Goal: Task Accomplishment & Management: Manage account settings

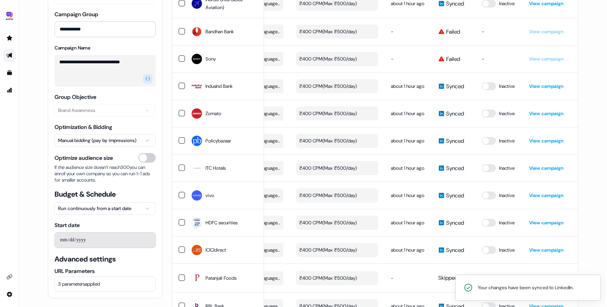
scroll to position [3145, 0]
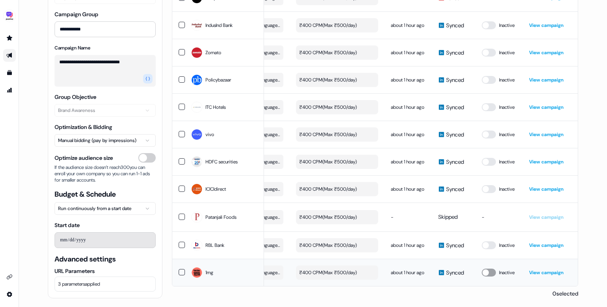
click at [484, 271] on button "button" at bounding box center [489, 273] width 14 height 8
click at [490, 244] on button "button" at bounding box center [489, 245] width 14 height 8
click at [489, 185] on button "button" at bounding box center [489, 189] width 14 height 8
click at [489, 158] on button "button" at bounding box center [489, 162] width 14 height 8
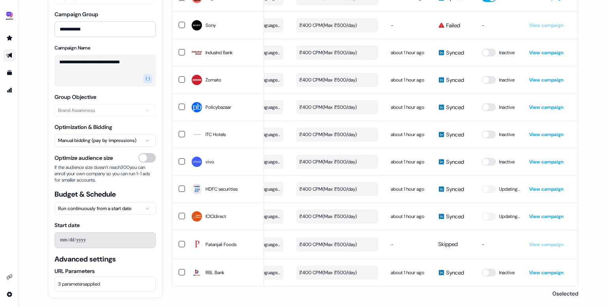
click at [489, 131] on button "button" at bounding box center [489, 135] width 14 height 8
click at [489, 103] on button "button" at bounding box center [489, 107] width 14 height 8
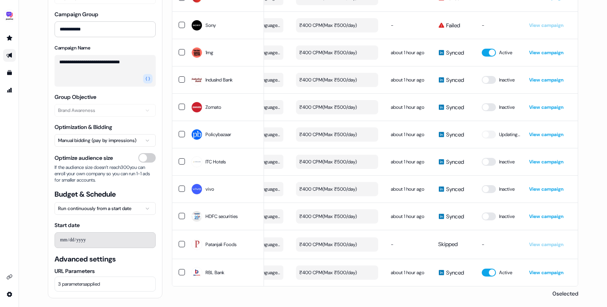
scroll to position [3055, 0]
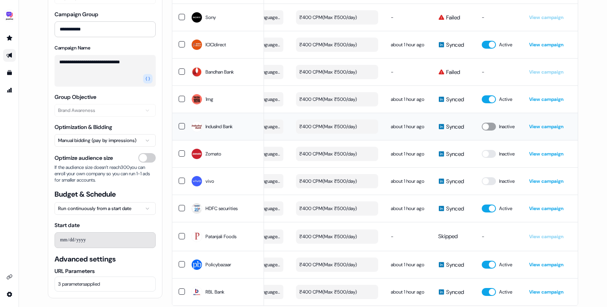
click at [487, 131] on button "button" at bounding box center [489, 127] width 14 height 8
click at [490, 158] on button "button" at bounding box center [489, 154] width 14 height 8
click at [489, 185] on button "button" at bounding box center [489, 181] width 14 height 8
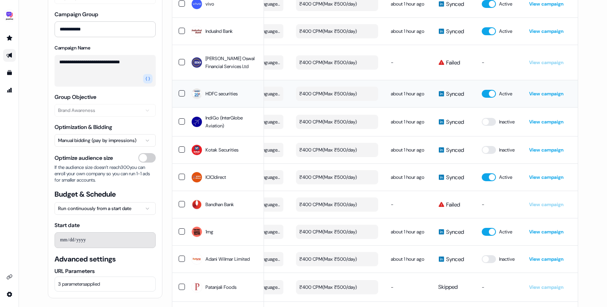
scroll to position [3005, 0]
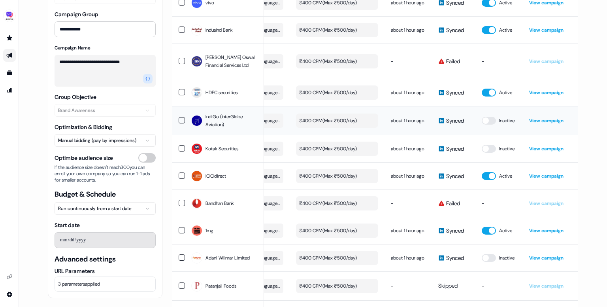
click at [492, 135] on td "Inactive" at bounding box center [499, 120] width 47 height 29
click at [490, 125] on button "button" at bounding box center [489, 121] width 14 height 8
click at [487, 162] on td "Inactive" at bounding box center [499, 148] width 47 height 27
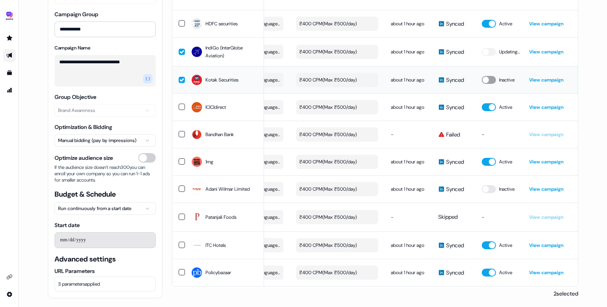
scroll to position [3145, 0]
click at [488, 185] on button "button" at bounding box center [489, 189] width 14 height 8
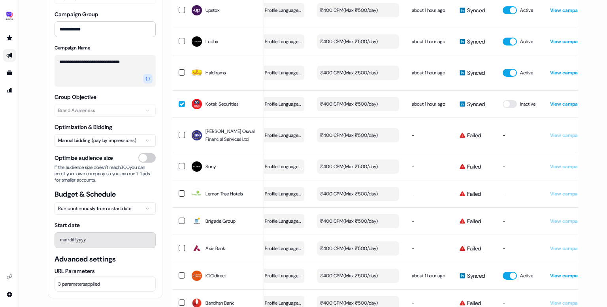
scroll to position [0, 202]
click at [513, 108] on button "button" at bounding box center [510, 104] width 14 height 8
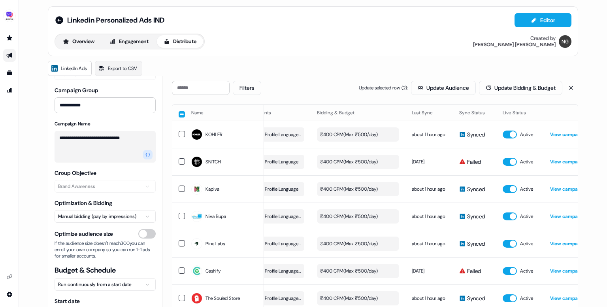
scroll to position [0, 0]
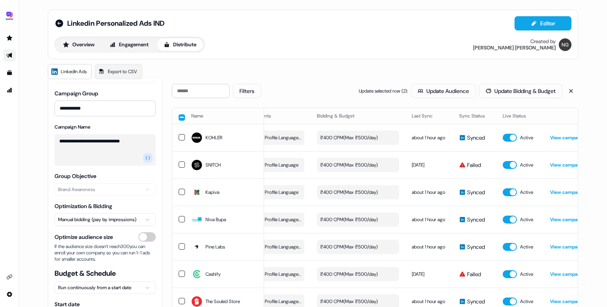
click at [182, 115] on button "button" at bounding box center [182, 117] width 6 height 6
click at [182, 115] on button "button" at bounding box center [182, 116] width 6 height 6
click at [247, 87] on button "Filters" at bounding box center [247, 91] width 28 height 14
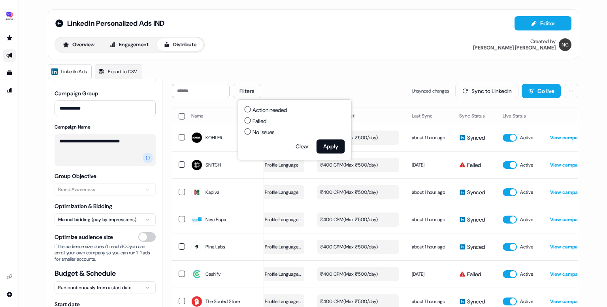
click at [261, 123] on span "Failed" at bounding box center [260, 121] width 14 height 8
click at [251, 123] on button "Failed" at bounding box center [248, 120] width 6 height 6
click at [320, 143] on button "Apply" at bounding box center [331, 146] width 28 height 14
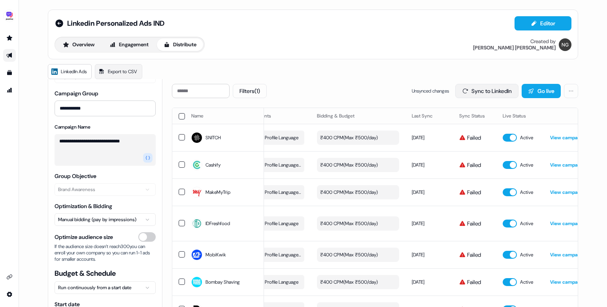
click at [486, 94] on button "Sync to LinkedIn" at bounding box center [487, 91] width 63 height 14
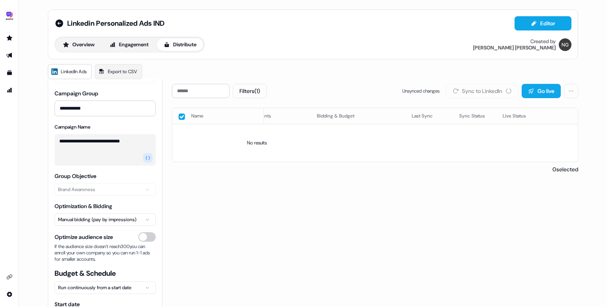
click at [180, 115] on button "button" at bounding box center [182, 116] width 6 height 6
click at [262, 86] on button "Filters (1)" at bounding box center [250, 91] width 34 height 14
click at [267, 130] on span "No issues" at bounding box center [264, 132] width 22 height 8
click at [251, 130] on button "No issues" at bounding box center [248, 131] width 6 height 6
click at [333, 143] on button "Apply" at bounding box center [331, 146] width 28 height 14
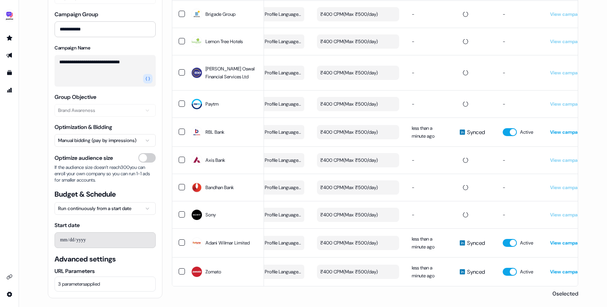
scroll to position [3121, 0]
click at [560, 132] on link "View campaign" at bounding box center [567, 132] width 34 height 6
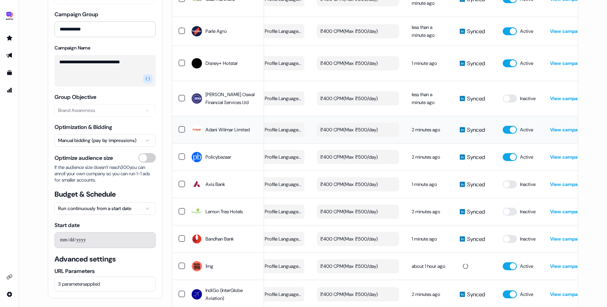
scroll to position [2710, 0]
click at [511, 92] on td "Inactive" at bounding box center [520, 98] width 47 height 35
click at [512, 95] on button "button" at bounding box center [510, 99] width 14 height 8
click at [509, 180] on button "button" at bounding box center [510, 184] width 14 height 8
click at [509, 208] on button "button" at bounding box center [510, 212] width 14 height 8
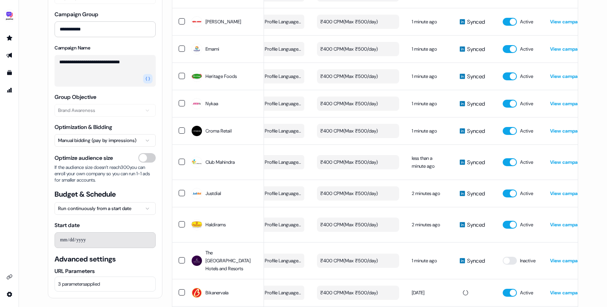
scroll to position [2183, 0]
click at [373, 257] on div "₹400 CPM ( Max ₹500/day )" at bounding box center [349, 261] width 58 height 8
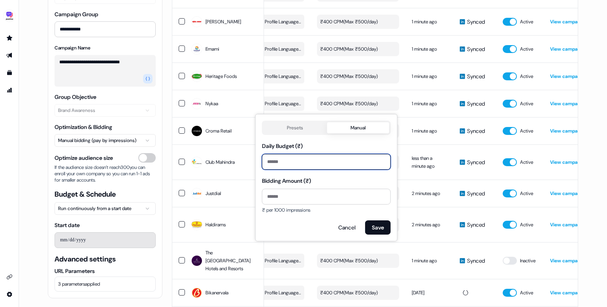
click at [308, 157] on input "***" at bounding box center [326, 162] width 129 height 16
drag, startPoint x: 308, startPoint y: 157, endPoint x: 256, endPoint y: 157, distance: 51.4
click at [256, 157] on div "Presets Manual Daily Budget (₹) *** Bidding Amount (₹) *** ₹ per 1000 impressio…" at bounding box center [326, 177] width 142 height 127
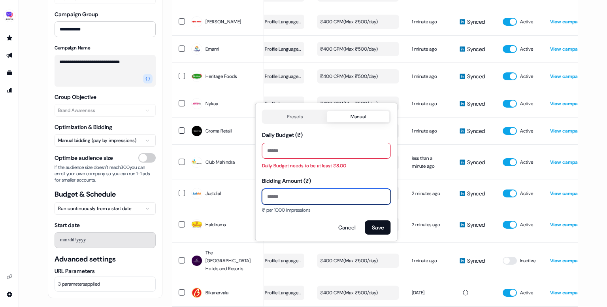
click at [287, 202] on input "***" at bounding box center [326, 197] width 129 height 16
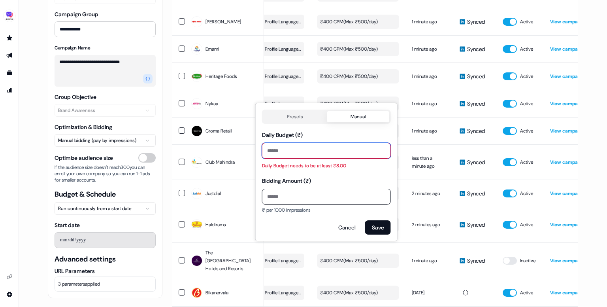
click at [278, 151] on div "Daily Budget (₹) * Daily Budget needs to be at least ₹8.00" at bounding box center [326, 150] width 129 height 40
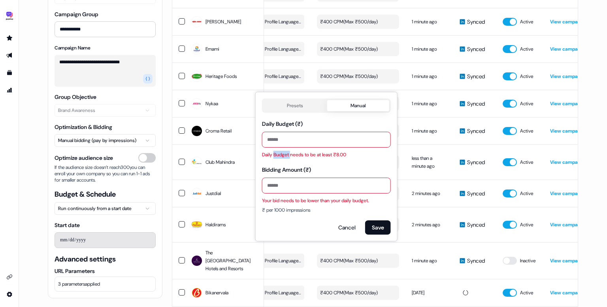
click at [278, 151] on div "Daily Budget needs to be at least ₹8.00" at bounding box center [326, 155] width 129 height 8
drag, startPoint x: 278, startPoint y: 142, endPoint x: 256, endPoint y: 139, distance: 21.9
click at [256, 139] on div "Presets Manual Daily Budget (₹) * Daily Budget needs to be at least ₹8.00 Biddi…" at bounding box center [326, 166] width 142 height 149
type input "*"
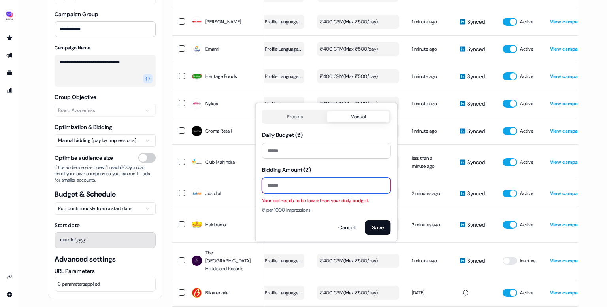
click at [287, 189] on input "***" at bounding box center [326, 186] width 129 height 16
type input "*"
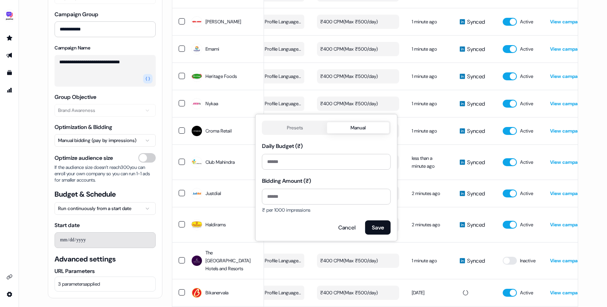
click at [383, 235] on div "Presets Manual Daily Budget (₹) * Bidding Amount (₹) * ₹ per 1000 impressions C…" at bounding box center [326, 177] width 142 height 127
click at [382, 234] on button "Save" at bounding box center [378, 227] width 26 height 14
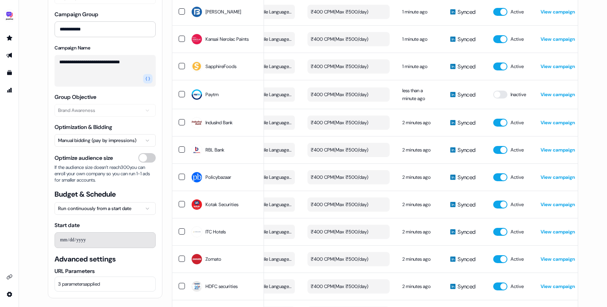
scroll to position [2646, 0]
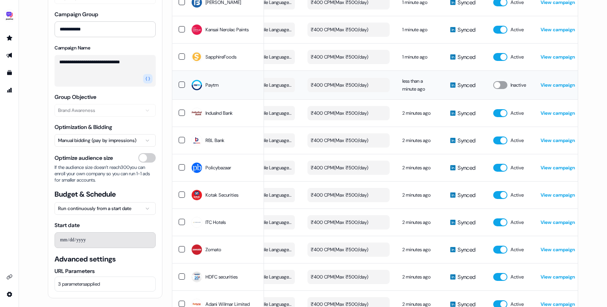
click at [498, 81] on button "button" at bounding box center [501, 85] width 14 height 8
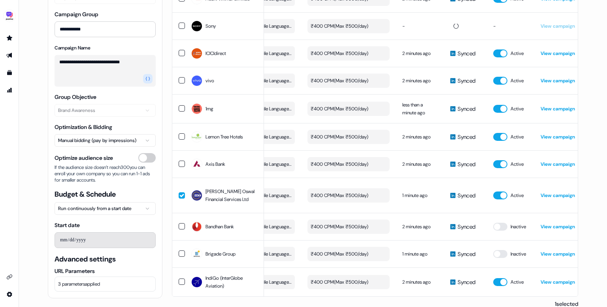
scroll to position [2954, 0]
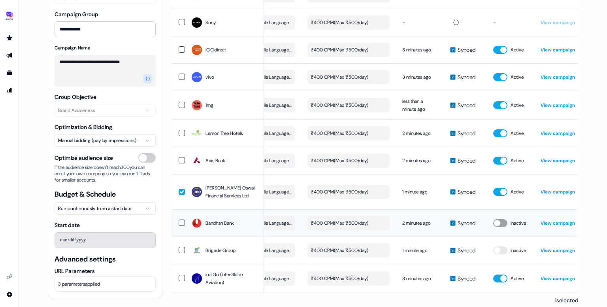
click at [501, 219] on button "button" at bounding box center [501, 223] width 14 height 8
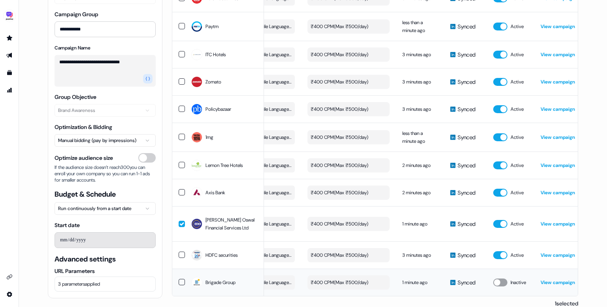
click at [504, 278] on button "button" at bounding box center [501, 282] width 14 height 8
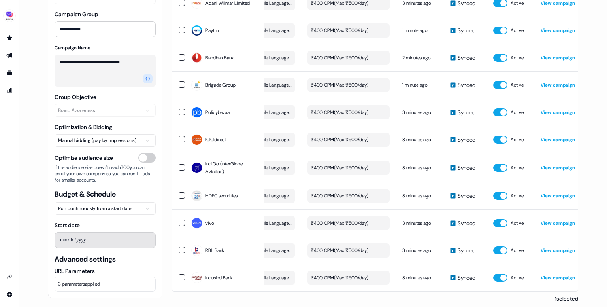
scroll to position [2954, 0]
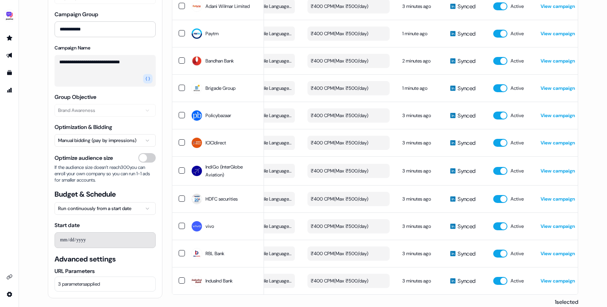
click at [100, 288] on button "3 parameters applied" at bounding box center [105, 283] width 101 height 15
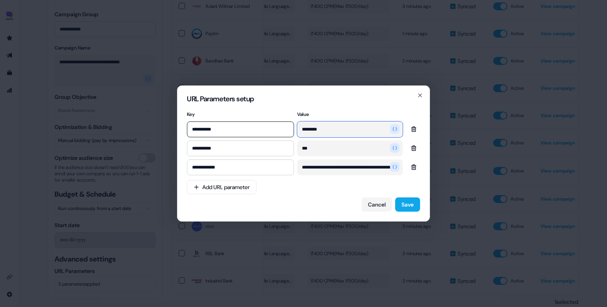
click at [365, 131] on input "********" at bounding box center [350, 129] width 106 height 16
type input "********"
click at [328, 188] on div "**********" at bounding box center [303, 160] width 233 height 103
click at [331, 146] on input "***" at bounding box center [350, 148] width 106 height 16
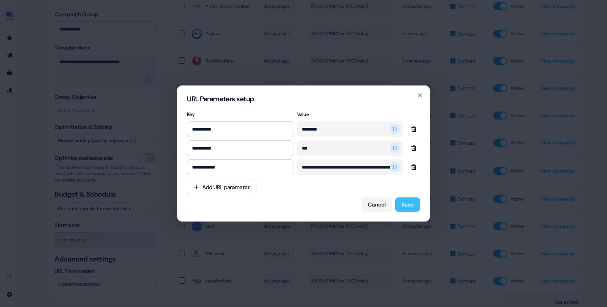
click at [406, 203] on button "Save" at bounding box center [407, 204] width 25 height 14
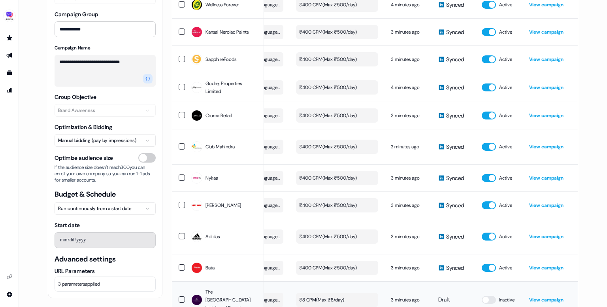
scroll to position [2325, 0]
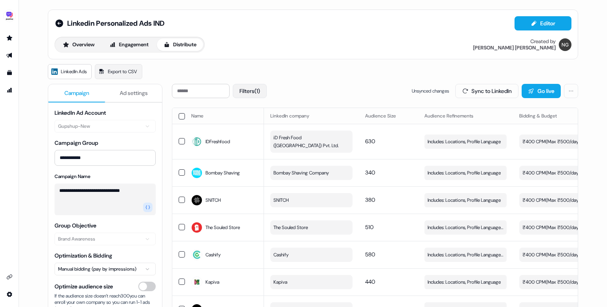
click at [250, 87] on button "Filters (1)" at bounding box center [250, 91] width 34 height 14
click at [255, 120] on span "Failed" at bounding box center [260, 121] width 14 height 8
click at [251, 120] on button "Failed" at bounding box center [248, 120] width 6 height 6
click at [342, 144] on button "Apply" at bounding box center [331, 146] width 28 height 14
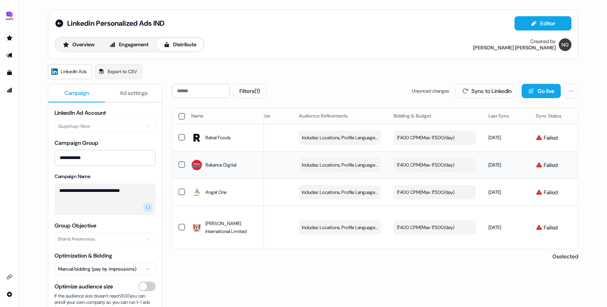
scroll to position [0, 124]
click at [259, 89] on button "Filters (1)" at bounding box center [250, 91] width 34 height 14
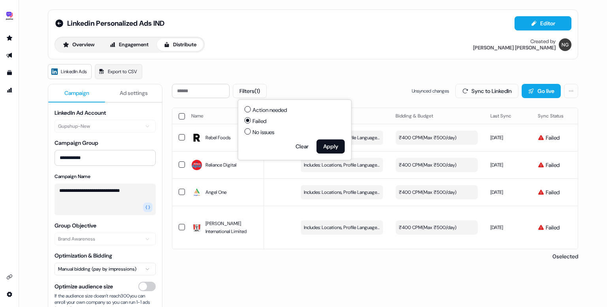
click at [252, 108] on label "Action needed" at bounding box center [295, 110] width 100 height 8
click at [251, 108] on button "Action needed" at bounding box center [248, 109] width 6 height 6
click at [327, 139] on button "Apply" at bounding box center [331, 146] width 28 height 14
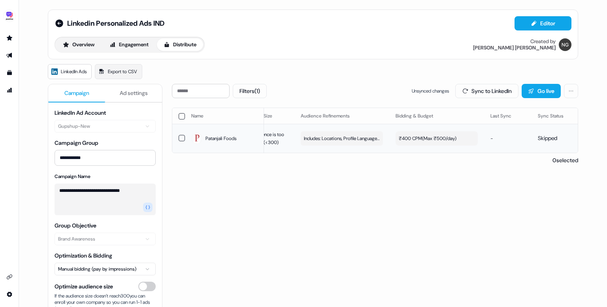
click at [181, 135] on button "button" at bounding box center [182, 138] width 6 height 6
click at [263, 87] on button "Filters (1)" at bounding box center [250, 91] width 34 height 14
click at [301, 144] on button "Clear" at bounding box center [302, 146] width 26 height 14
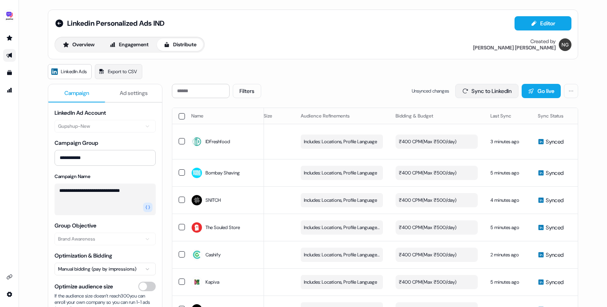
click at [498, 89] on button "Sync to LinkedIn" at bounding box center [487, 91] width 63 height 14
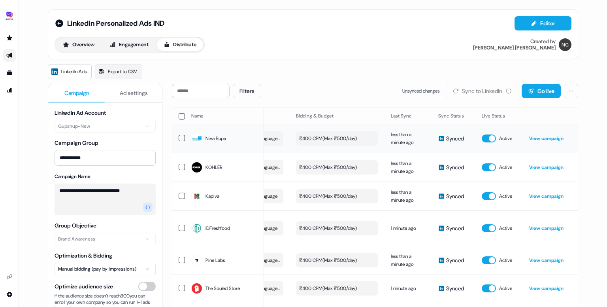
click at [548, 135] on link "View campaign" at bounding box center [547, 138] width 34 height 6
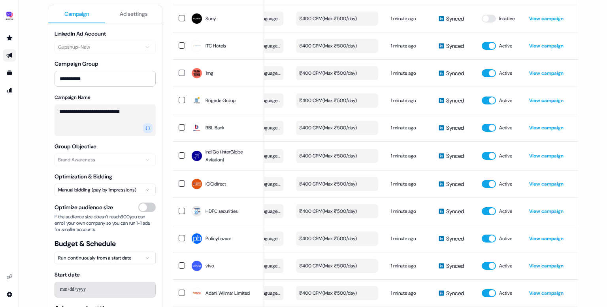
scroll to position [3058, 0]
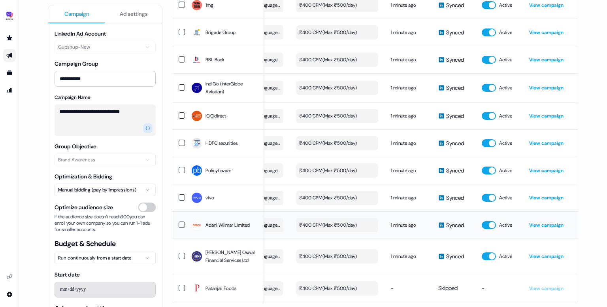
click at [545, 211] on td "View campaign" at bounding box center [550, 224] width 55 height 27
click at [545, 222] on link "View campaign" at bounding box center [547, 225] width 34 height 6
click at [545, 140] on link "View campaign" at bounding box center [547, 143] width 34 height 6
click at [555, 167] on link "View campaign" at bounding box center [547, 170] width 34 height 6
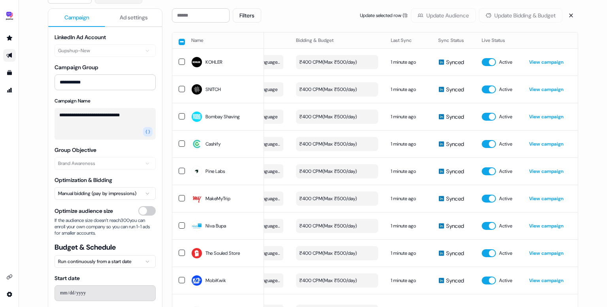
scroll to position [0, 0]
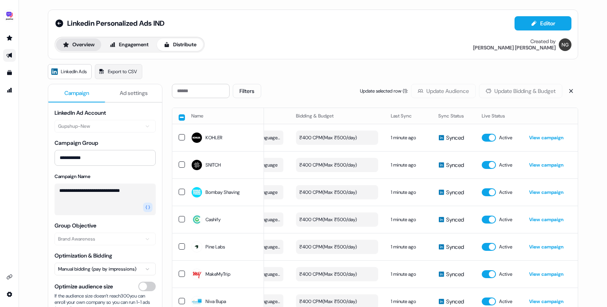
click at [82, 48] on button "Overview" at bounding box center [78, 44] width 45 height 13
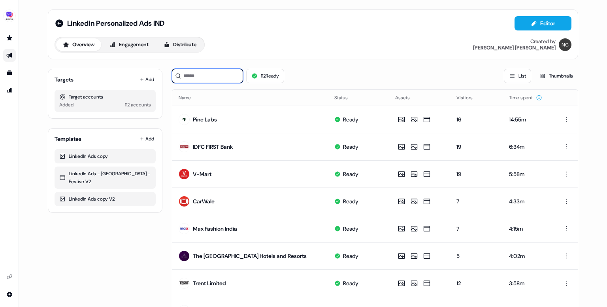
click at [210, 77] on input at bounding box center [207, 76] width 71 height 14
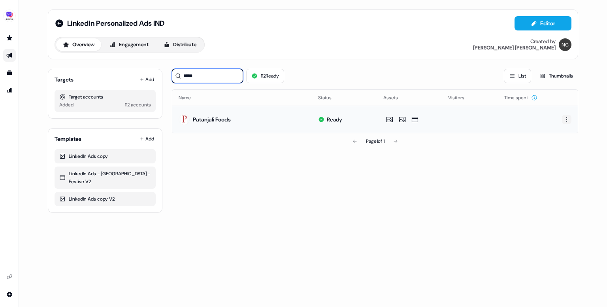
type input "*****"
click at [563, 120] on html "For the best experience switch devices to a bigger screen. Go to Userled.io Lin…" at bounding box center [303, 153] width 607 height 307
click at [557, 146] on span "Delete" at bounding box center [553, 146] width 14 height 6
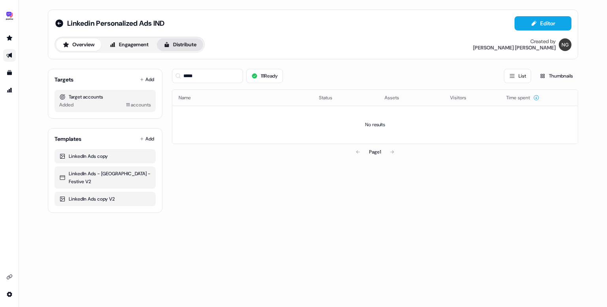
click at [185, 45] on button "Distribute" at bounding box center [180, 44] width 46 height 13
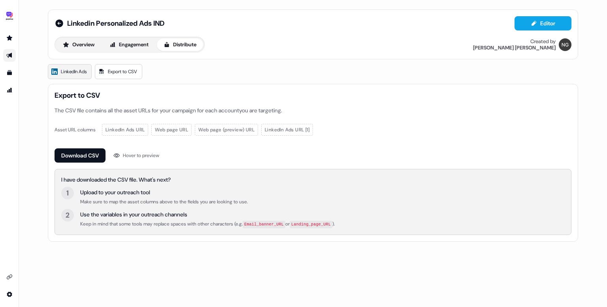
click at [78, 68] on span "LinkedIn Ads" at bounding box center [74, 72] width 26 height 8
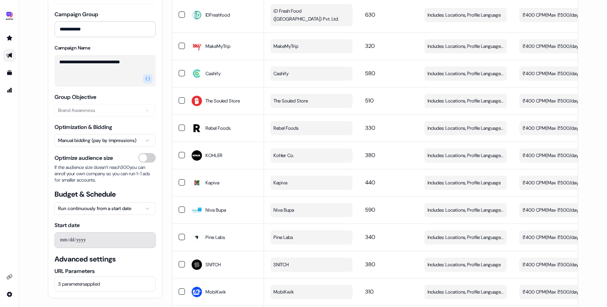
scroll to position [260, 0]
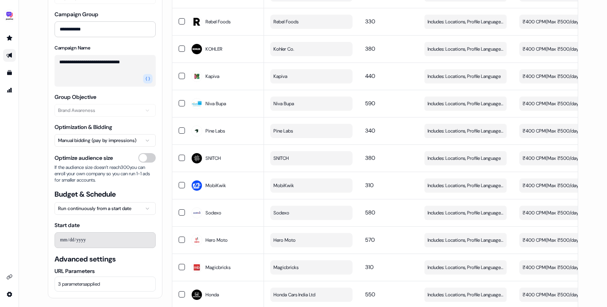
click at [110, 285] on button "3 parameters applied" at bounding box center [105, 283] width 101 height 15
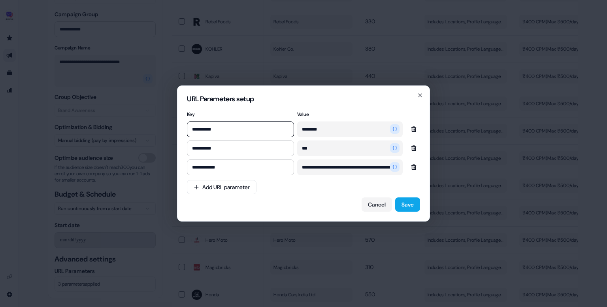
click at [295, 195] on div "**********" at bounding box center [303, 160] width 233 height 103
click at [333, 129] on input "********" at bounding box center [350, 129] width 106 height 16
type input "********"
click at [319, 152] on input "***" at bounding box center [350, 148] width 106 height 16
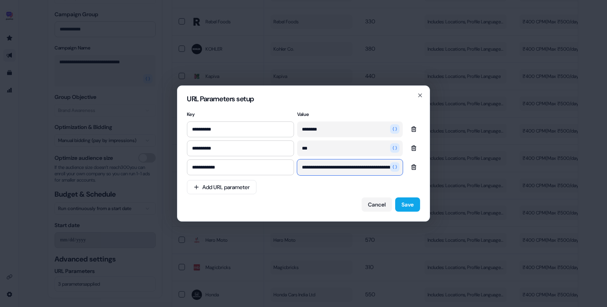
click at [354, 168] on input "**********" at bounding box center [350, 167] width 106 height 16
type input "**********"
click at [408, 203] on button "Save" at bounding box center [407, 204] width 25 height 14
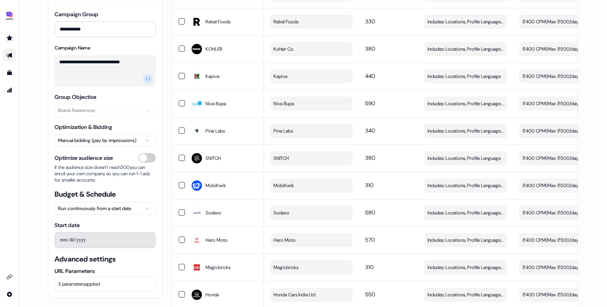
click at [100, 286] on span "3 parameters applied" at bounding box center [79, 284] width 42 height 8
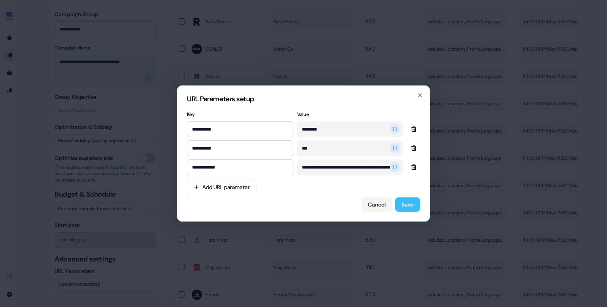
click at [401, 203] on button "Save" at bounding box center [407, 204] width 25 height 14
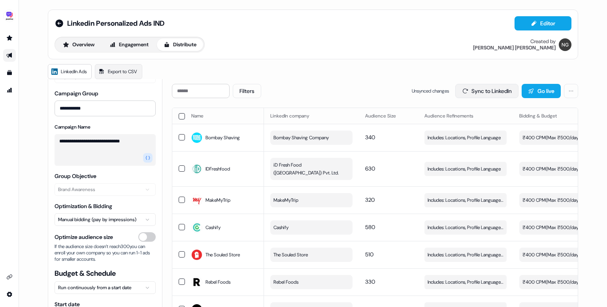
click at [488, 94] on button "Sync to LinkedIn" at bounding box center [487, 91] width 63 height 14
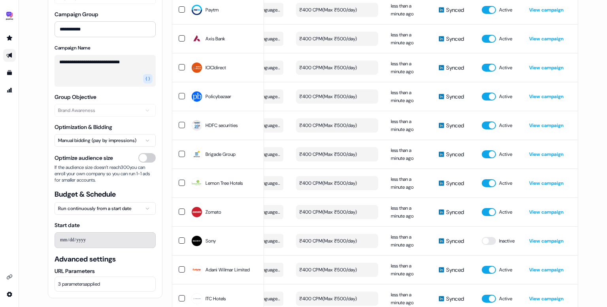
scroll to position [3134, 0]
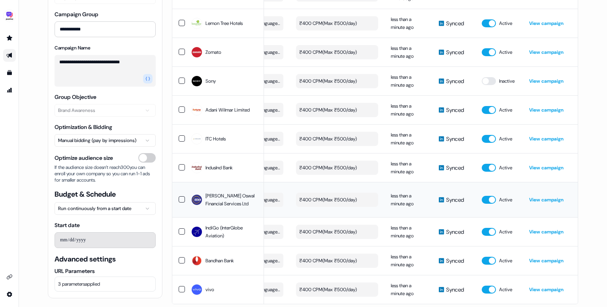
click at [550, 197] on link "View campaign" at bounding box center [547, 200] width 34 height 6
click at [546, 165] on link "View campaign" at bounding box center [547, 168] width 34 height 6
click at [486, 77] on button "button" at bounding box center [489, 81] width 14 height 8
click at [549, 49] on link "View campaign" at bounding box center [547, 52] width 34 height 6
click at [538, 257] on link "View campaign" at bounding box center [547, 260] width 34 height 6
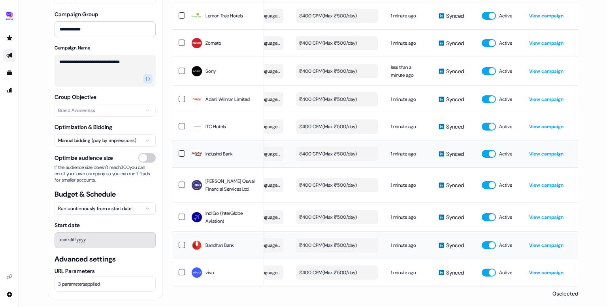
scroll to position [3051, 0]
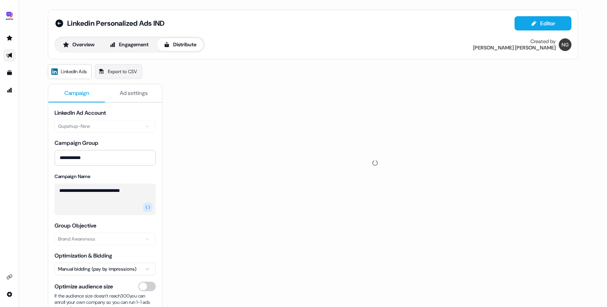
click at [75, 38] on div "Overview Engagement Distribute" at bounding box center [130, 45] width 150 height 16
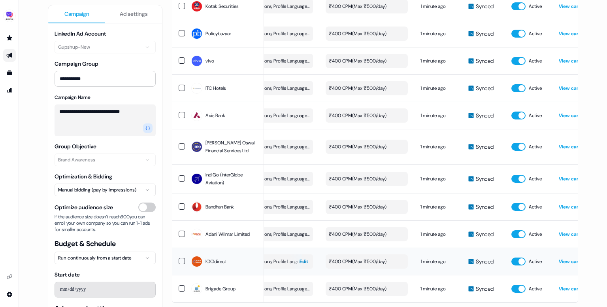
scroll to position [0, 223]
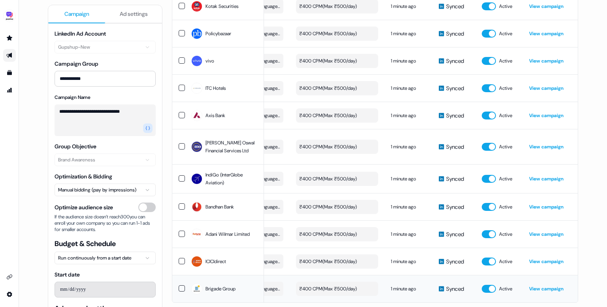
click at [536, 286] on link "View campaign" at bounding box center [547, 289] width 34 height 6
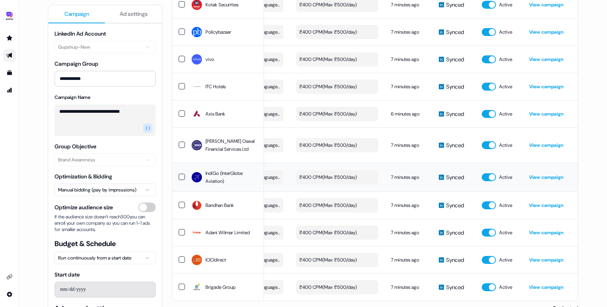
scroll to position [3029, 0]
